Goal: Entertainment & Leisure: Consume media (video, audio)

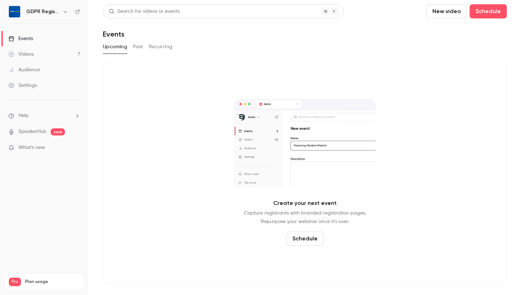
click at [53, 55] on link "Videos 7" at bounding box center [44, 54] width 89 height 16
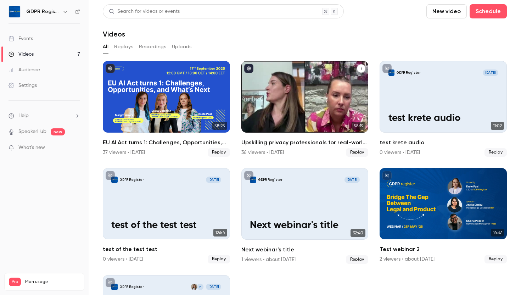
click at [287, 123] on div "Upskilling privacy professionals for real-world company impact" at bounding box center [304, 97] width 127 height 72
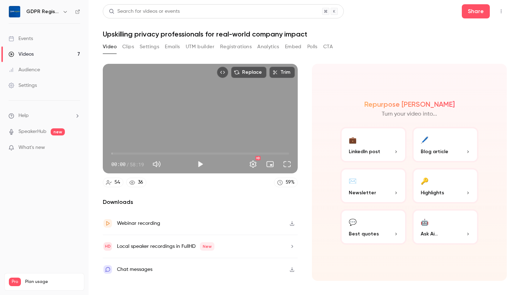
click at [126, 45] on button "Clips" at bounding box center [128, 46] width 12 height 11
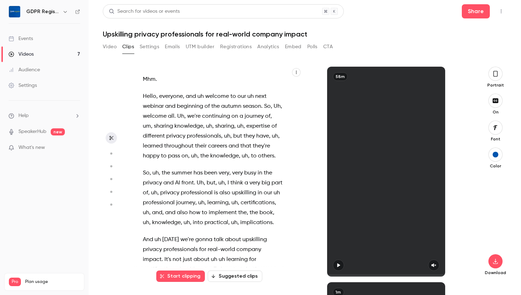
click at [154, 46] on button "Settings" at bounding box center [149, 46] width 19 height 11
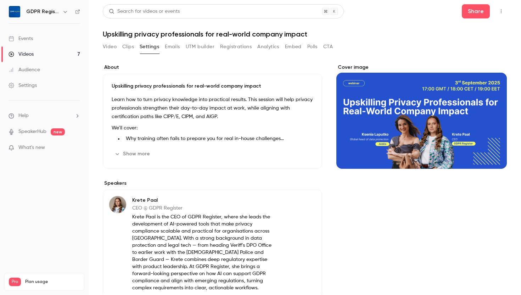
click at [142, 155] on button "Show more" at bounding box center [133, 153] width 43 height 11
